Goal: Task Accomplishment & Management: Complete application form

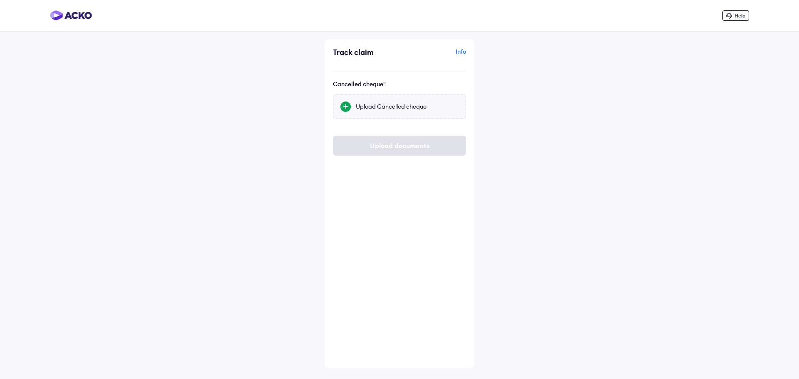
click at [393, 113] on div "Upload Cancelled cheque" at bounding box center [399, 106] width 133 height 25
click at [0, 0] on input "Upload Cancelled cheque" at bounding box center [0, 0] width 0 height 0
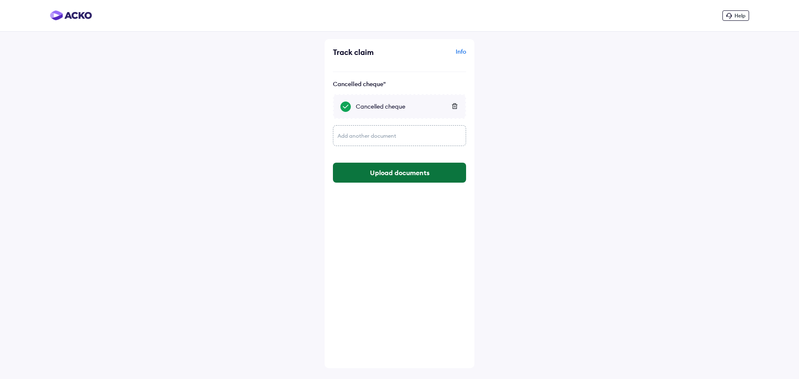
click at [384, 177] on button "Upload documents" at bounding box center [399, 173] width 133 height 20
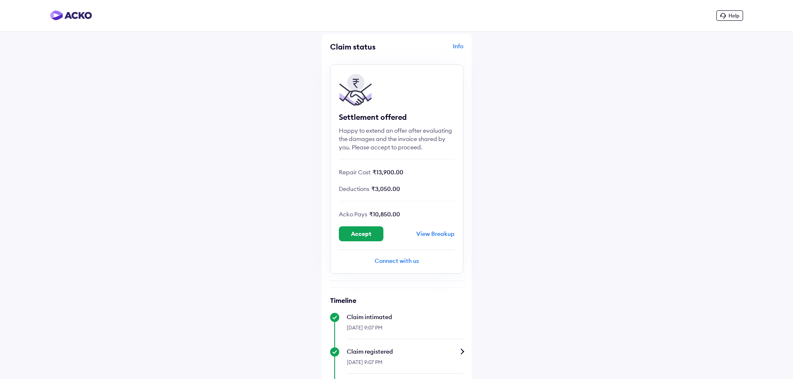
click at [512, 276] on div "Help Claim status Info Settlement offered Happy to extend an offer after evalua…" at bounding box center [396, 333] width 793 height 667
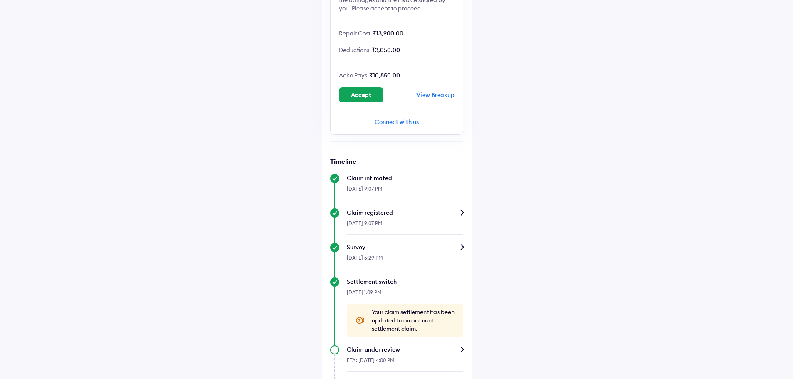
scroll to position [138, 0]
click at [373, 99] on button "Accept" at bounding box center [361, 96] width 45 height 15
